Goal: Obtain resource: Obtain resource

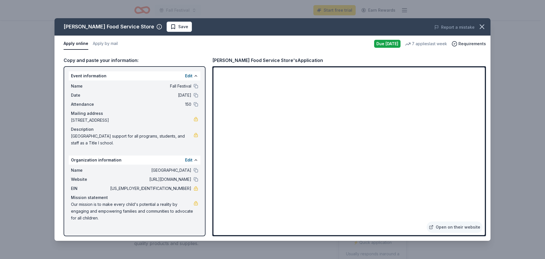
click at [167, 23] on button "Save" at bounding box center [179, 27] width 25 height 10
click at [480, 27] on icon "button" at bounding box center [482, 27] width 8 height 8
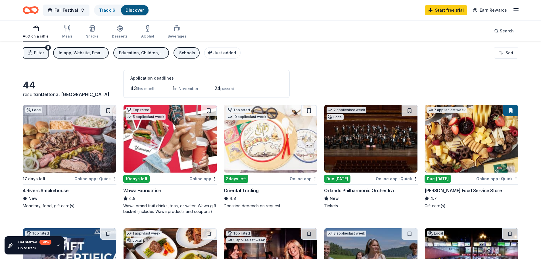
click at [512, 109] on button at bounding box center [510, 110] width 15 height 11
click at [516, 179] on html "Fall Festival Track · 6 Discover Start free trial Earn Rewards Auction & raffle…" at bounding box center [270, 129] width 541 height 259
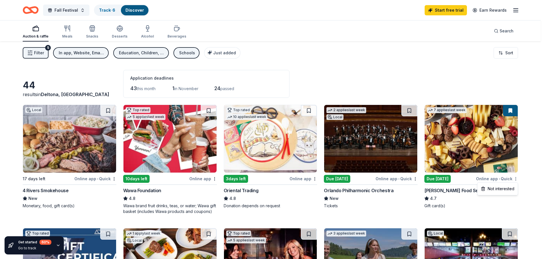
click at [516, 179] on html "Fall Festival Track · 6 Discover Start free trial Earn Rewards Auction & raffle…" at bounding box center [272, 129] width 545 height 259
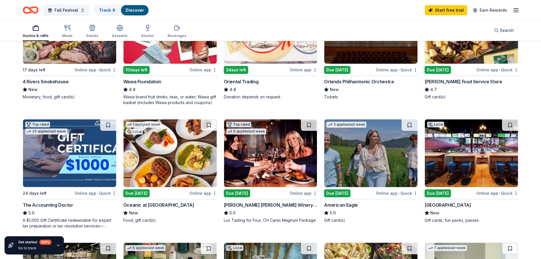
scroll to position [114, 0]
